Goal: Find contact information: Find contact information

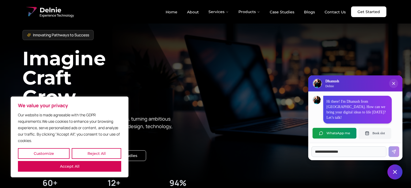
click at [341, 13] on link "Contact Us" at bounding box center [335, 11] width 30 height 9
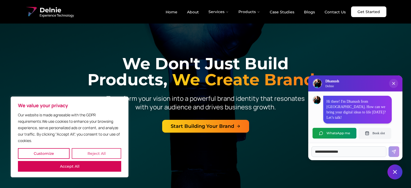
click at [72, 159] on button "Reject All" at bounding box center [96, 153] width 49 height 11
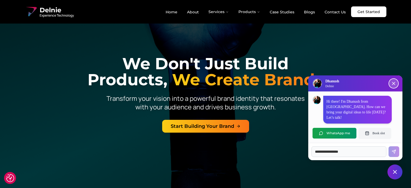
click at [395, 86] on icon "Close chat popup" at bounding box center [392, 83] width 5 height 5
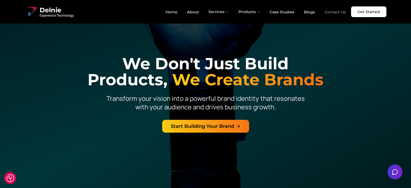
click at [341, 14] on link "Contact Us" at bounding box center [335, 11] width 30 height 9
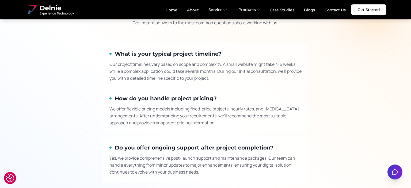
scroll to position [649, 0]
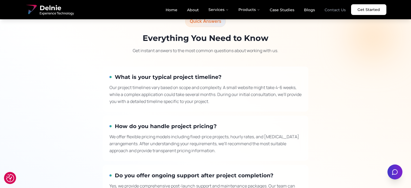
click at [332, 11] on link "Contact Us" at bounding box center [335, 9] width 30 height 9
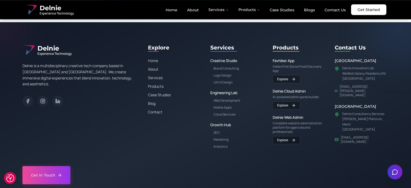
scroll to position [967, 0]
click at [158, 111] on link "Contact" at bounding box center [175, 111] width 54 height 5
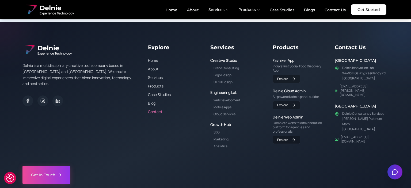
click at [158, 111] on link "Contact" at bounding box center [175, 111] width 54 height 5
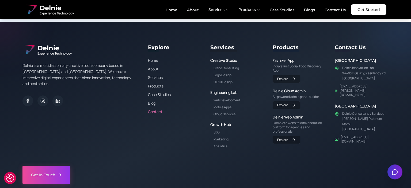
click at [158, 111] on link "Contact" at bounding box center [175, 111] width 54 height 5
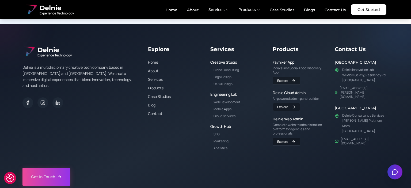
scroll to position [964, 0]
